Goal: Task Accomplishment & Management: Use online tool/utility

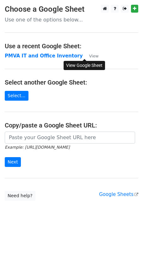
click at [89, 57] on small "View" at bounding box center [93, 56] width 9 height 5
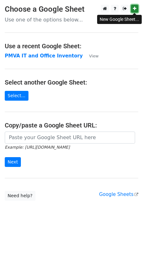
click at [133, 8] on icon at bounding box center [133, 8] width 3 height 4
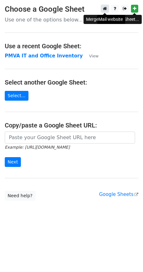
click at [106, 9] on icon at bounding box center [105, 8] width 4 height 4
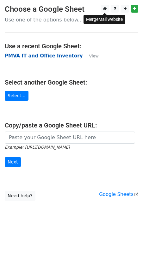
click at [31, 56] on strong "PMVA IT and Office Inventory" at bounding box center [44, 56] width 78 height 6
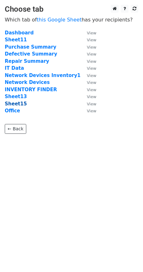
click at [11, 104] on strong "Sheet15" at bounding box center [16, 104] width 22 height 6
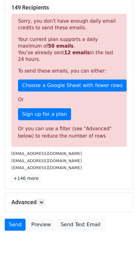
scroll to position [135, 0]
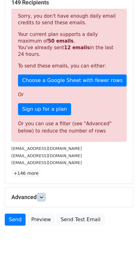
click at [43, 195] on icon at bounding box center [41, 197] width 4 height 4
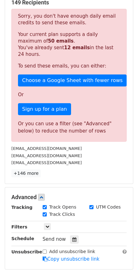
click at [45, 205] on input "Track Opens" at bounding box center [45, 207] width 4 height 4
checkbox input "false"
click at [45, 212] on input "Track Clicks" at bounding box center [45, 214] width 4 height 4
checkbox input "true"
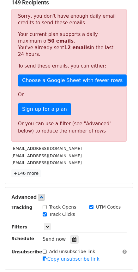
click at [45, 205] on input "Track Opens" at bounding box center [45, 207] width 4 height 4
checkbox input "true"
click at [92, 159] on div "itsupport02@pmva.com.au" at bounding box center [69, 162] width 125 height 7
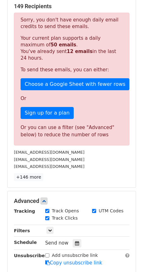
scroll to position [158, 0]
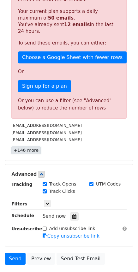
click at [25, 146] on link "+146 more" at bounding box center [25, 150] width 29 height 8
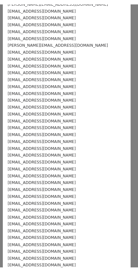
scroll to position [0, 0]
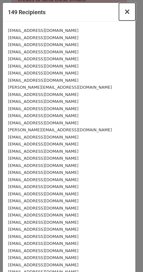
click at [124, 13] on span "×" at bounding box center [127, 11] width 6 height 9
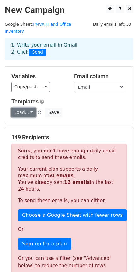
click at [28, 108] on link "Load..." at bounding box center [23, 113] width 24 height 10
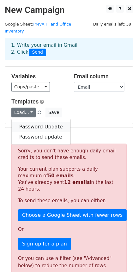
click at [38, 122] on link "Password Update" at bounding box center [41, 127] width 59 height 10
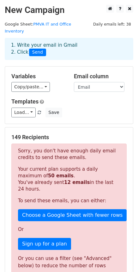
click at [126, 25] on span "Daily emails left: 38" at bounding box center [112, 24] width 42 height 7
